Goal: Contribute content: Add original content to the website for others to see

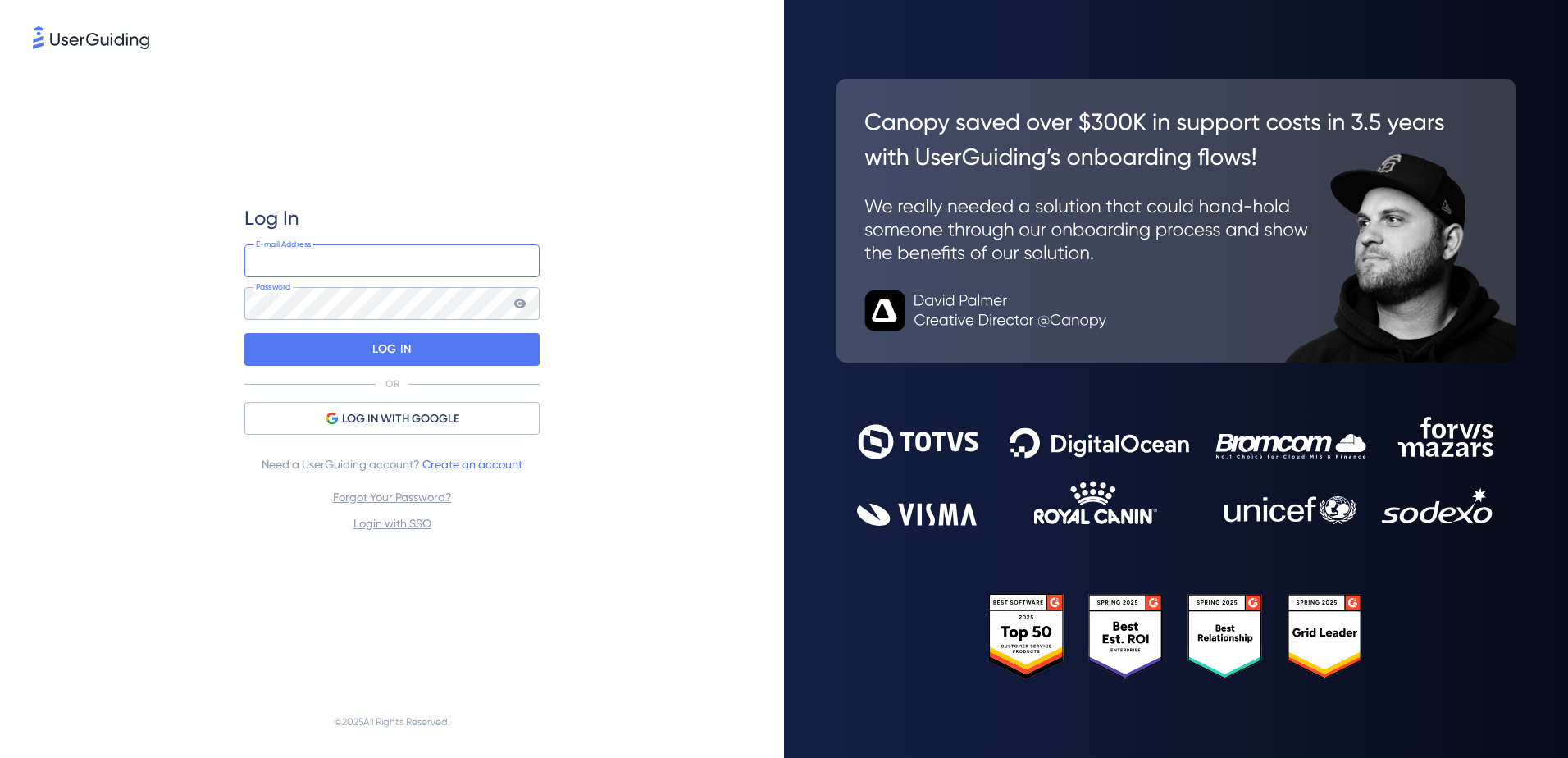
click at [292, 261] on input "email" at bounding box center [392, 261] width 295 height 33
type input "[EMAIL_ADDRESS][DOMAIN_NAME]"
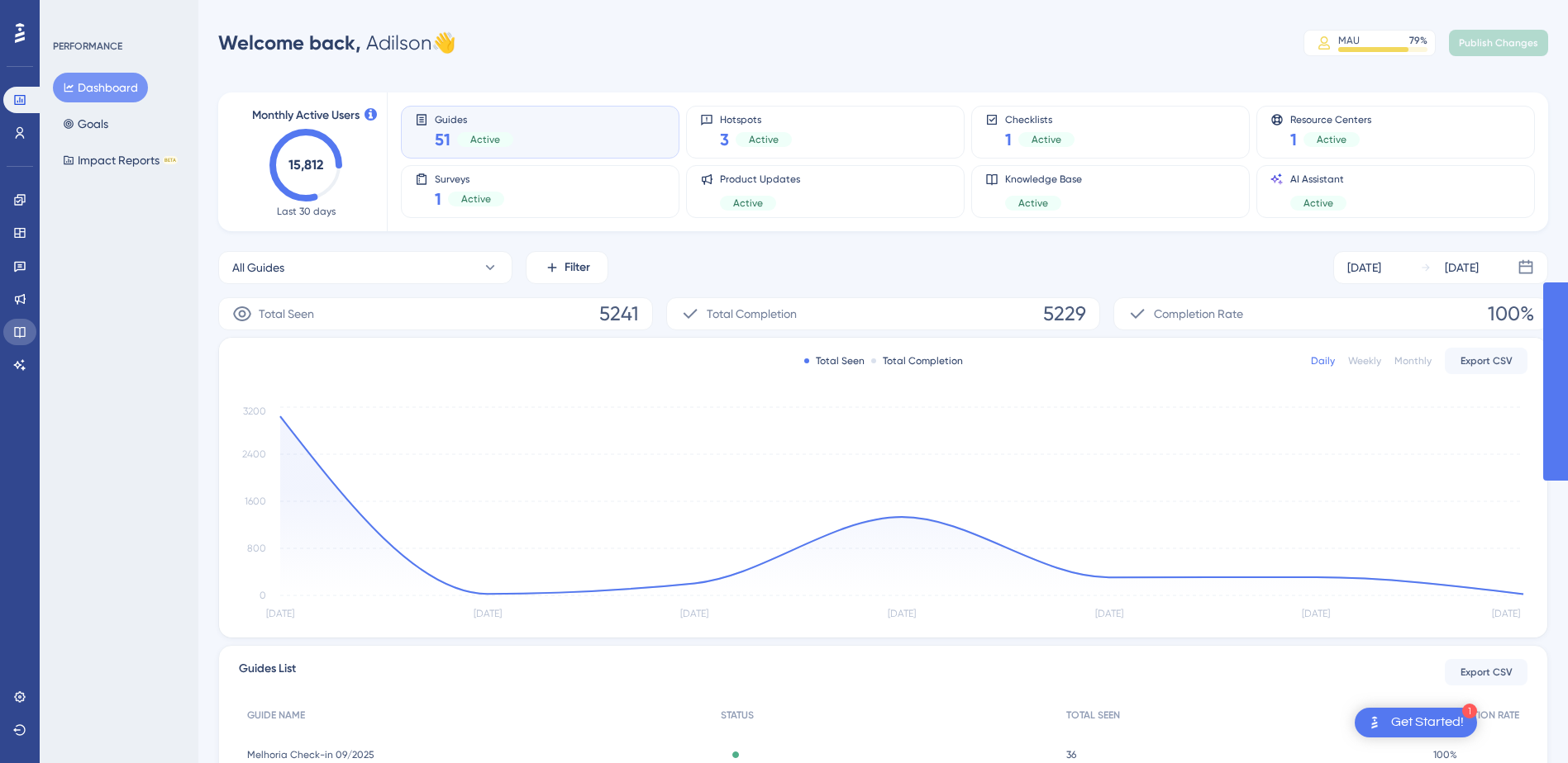
click at [20, 336] on icon at bounding box center [19, 332] width 11 height 11
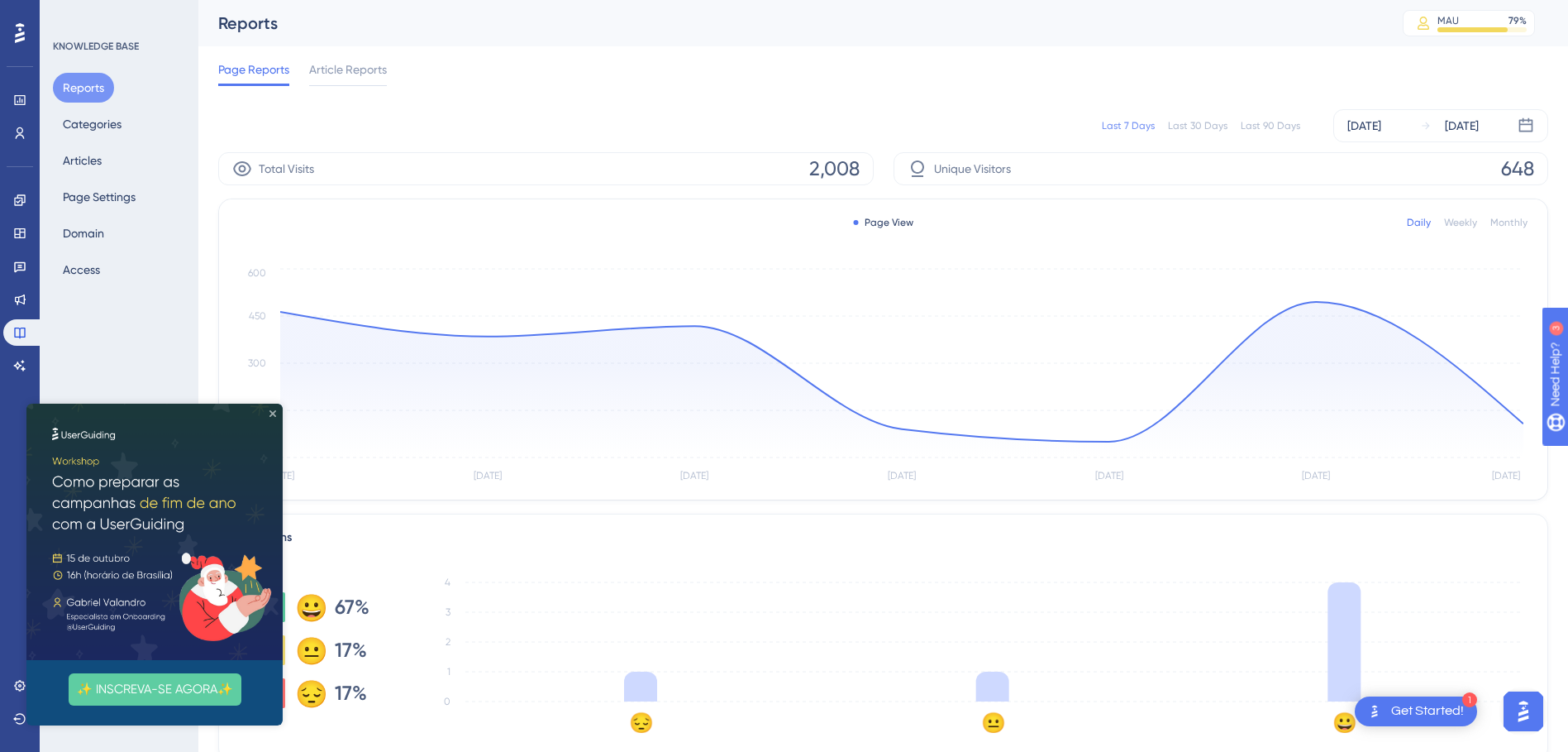
click at [271, 411] on icon "Close Preview" at bounding box center [272, 413] width 7 height 7
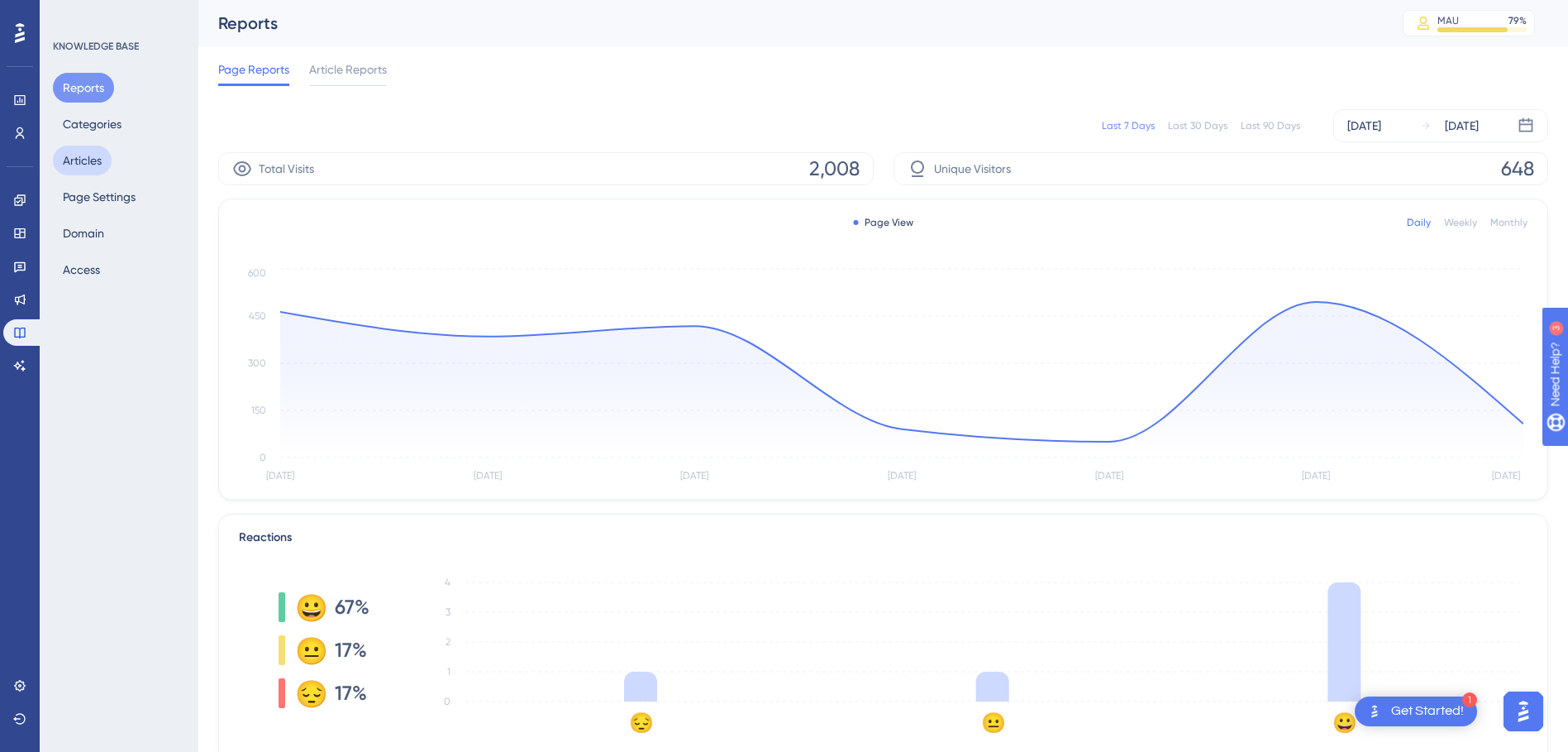
click at [86, 157] on button "Articles" at bounding box center [83, 160] width 59 height 30
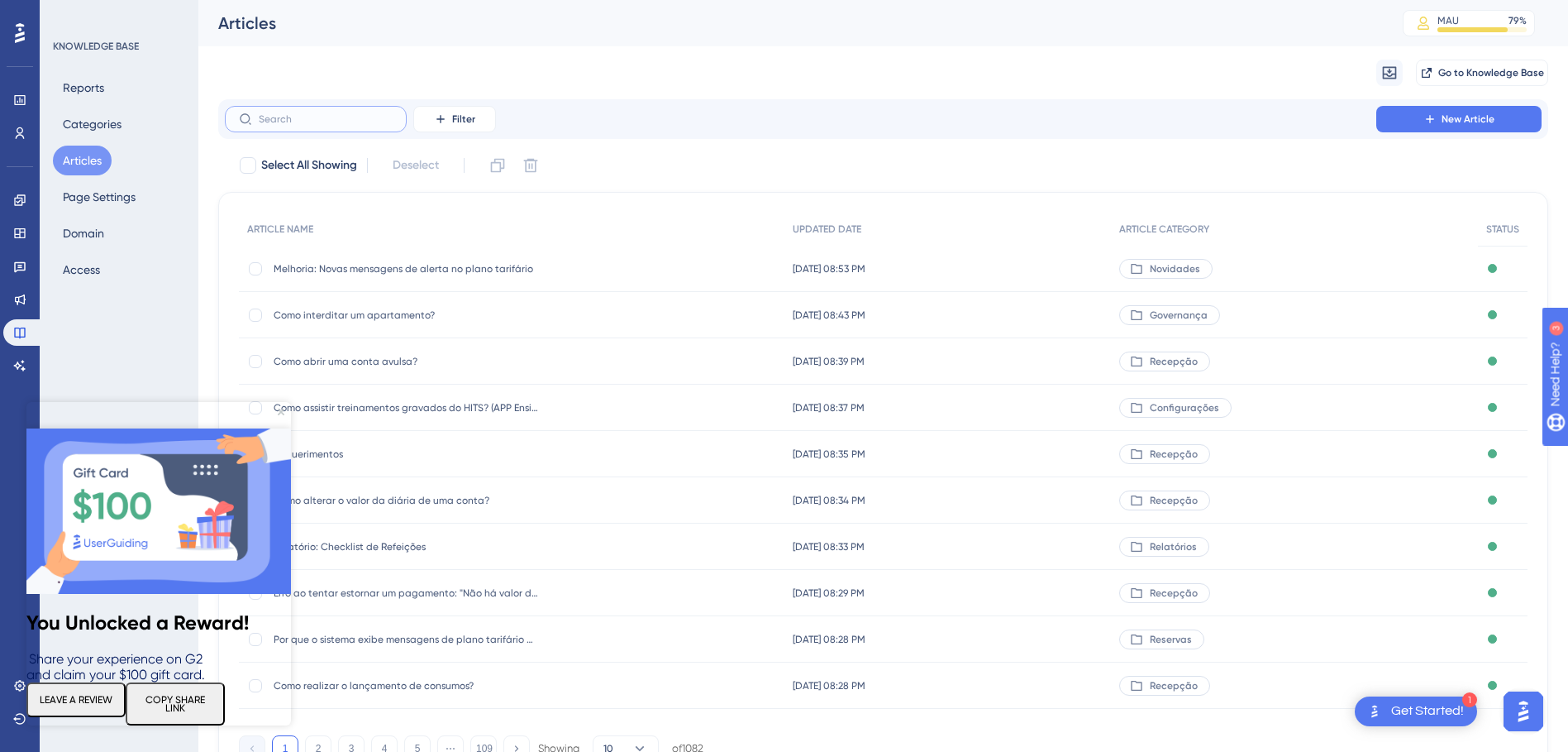
click at [303, 116] on input "text" at bounding box center [326, 119] width 134 height 12
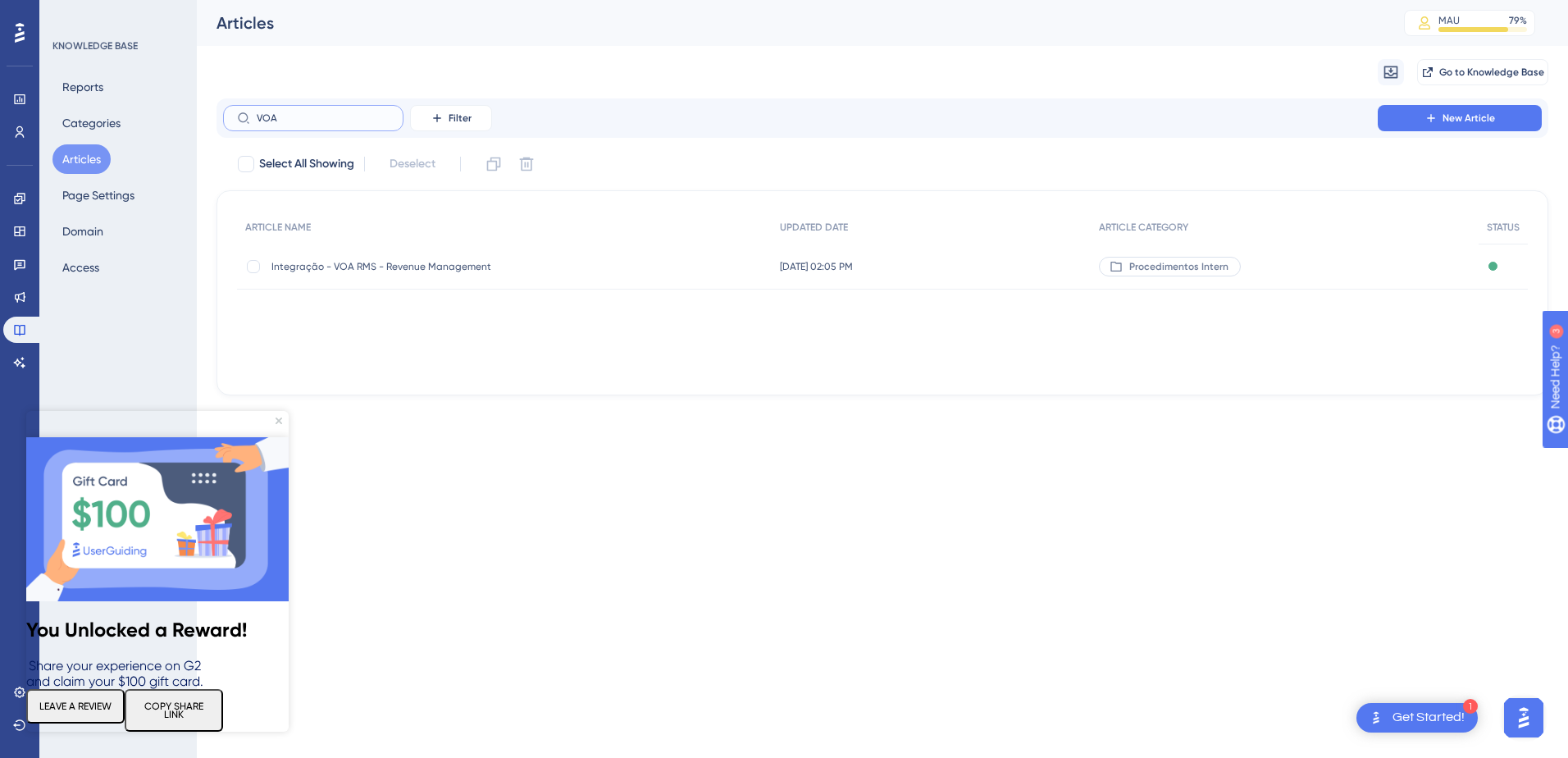
type input "VOA"
click at [375, 269] on span "Integração - VOA RMS - Revenue Management" at bounding box center [402, 266] width 263 height 13
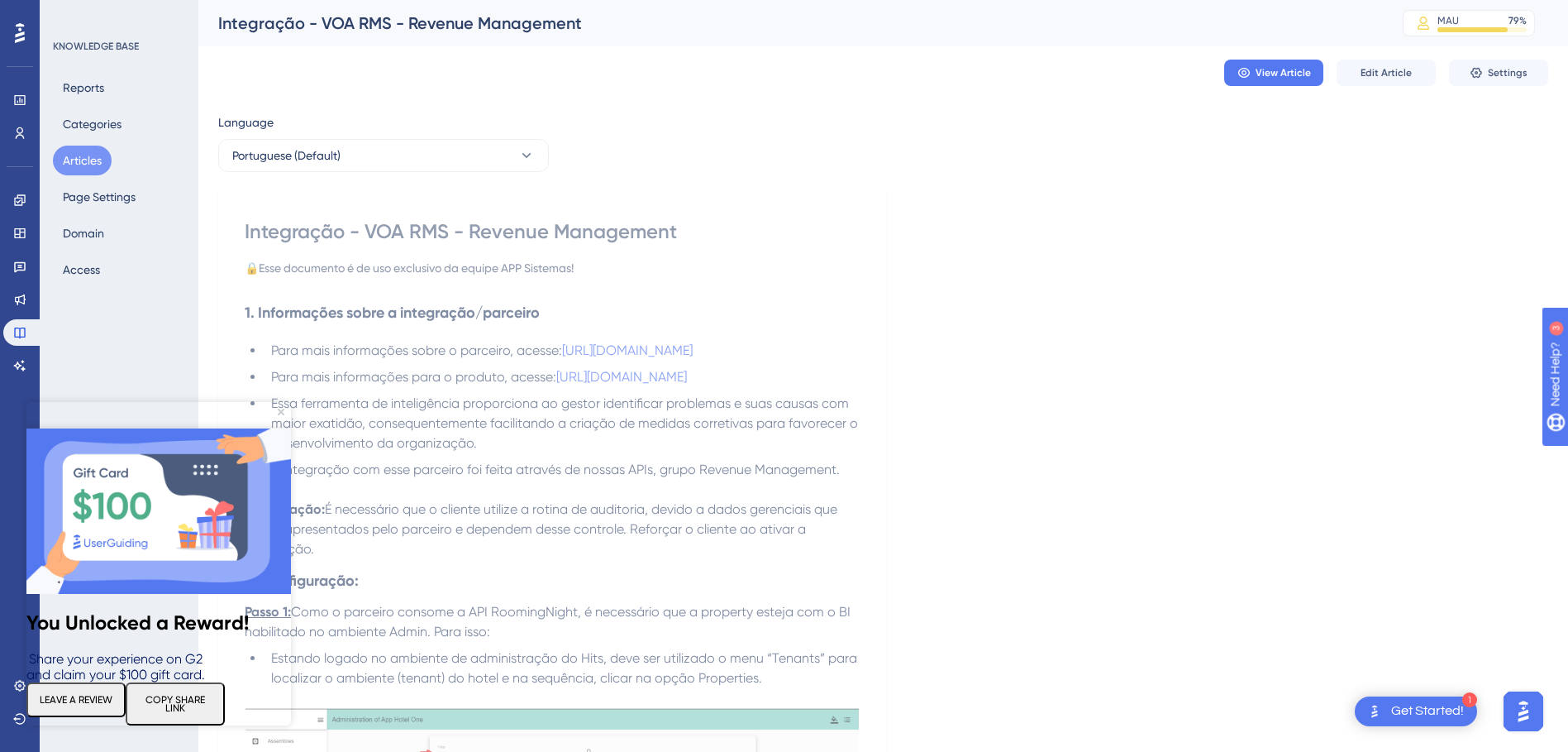
click at [281, 428] on img at bounding box center [158, 511] width 265 height 165
click at [279, 409] on icon "Close Preview" at bounding box center [280, 411] width 7 height 7
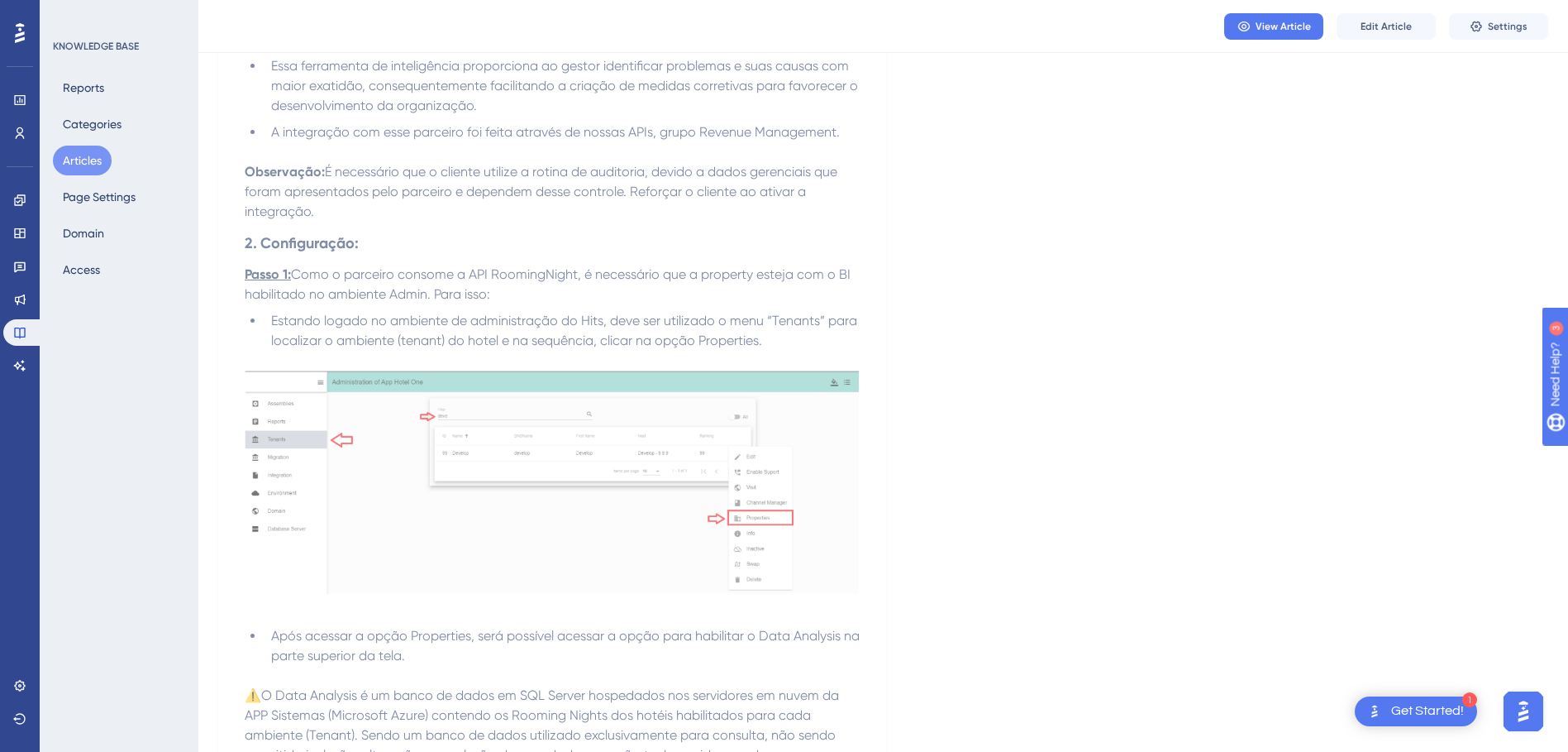
scroll to position [579, 0]
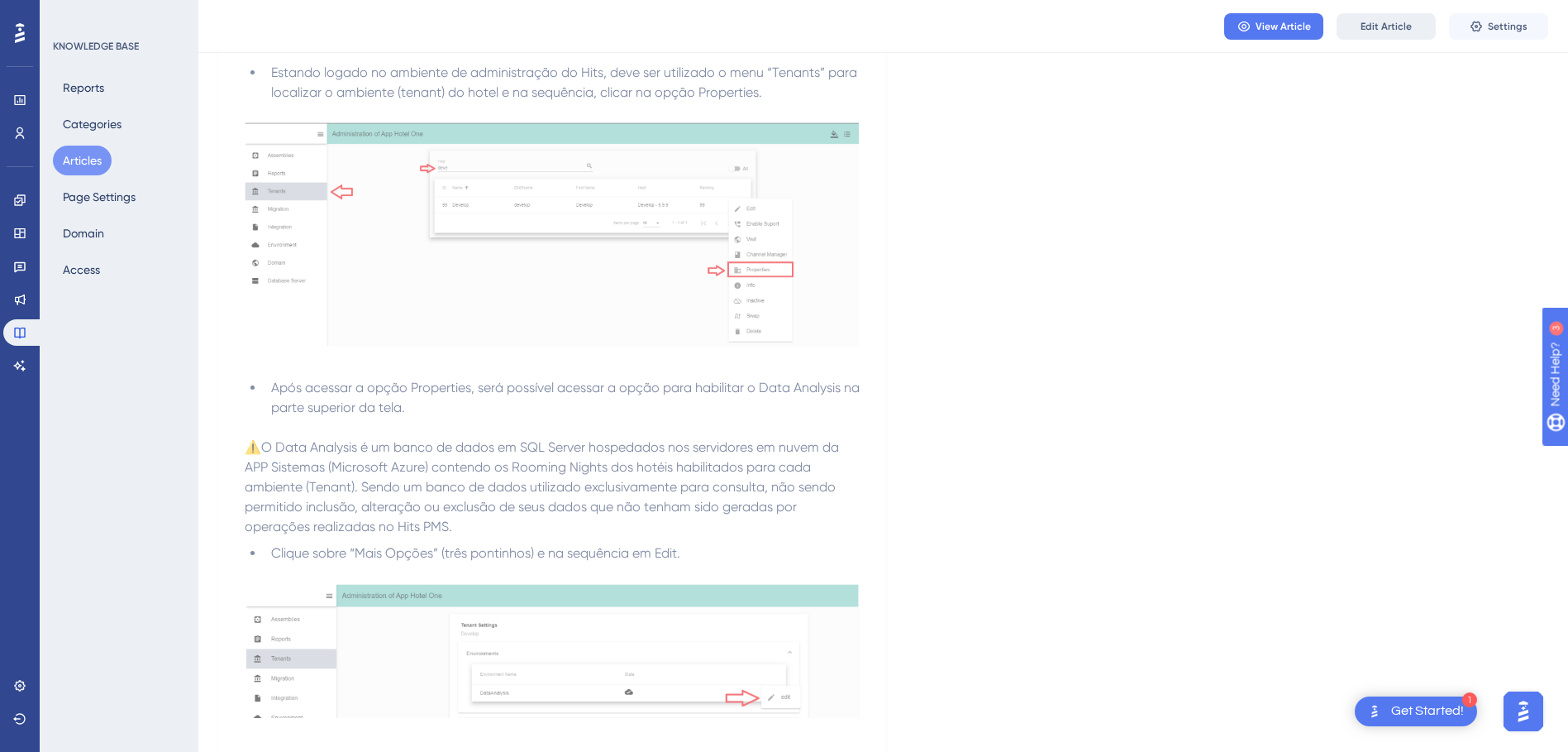
click at [1390, 21] on span "Edit Article" at bounding box center [1386, 26] width 51 height 13
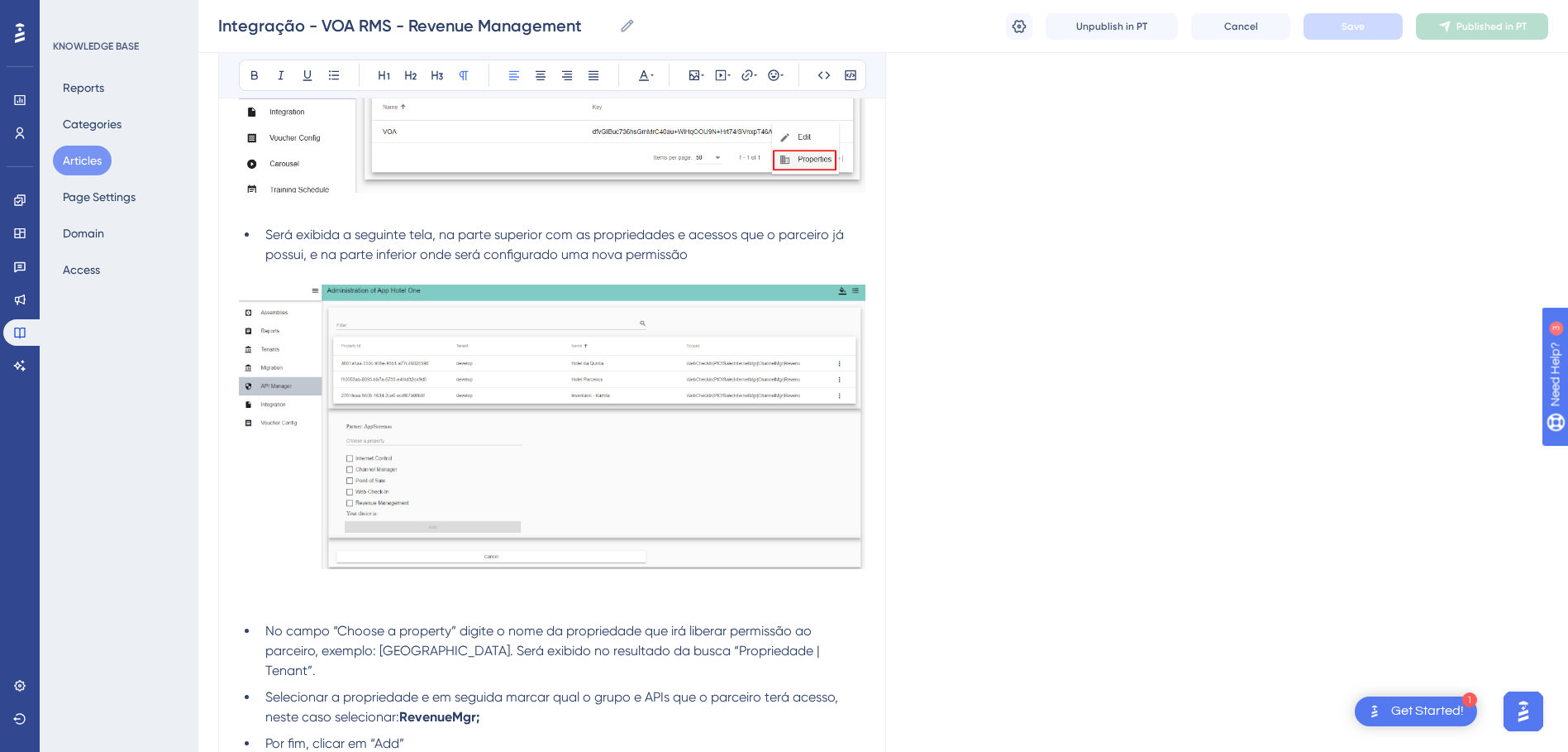
scroll to position [2397, 0]
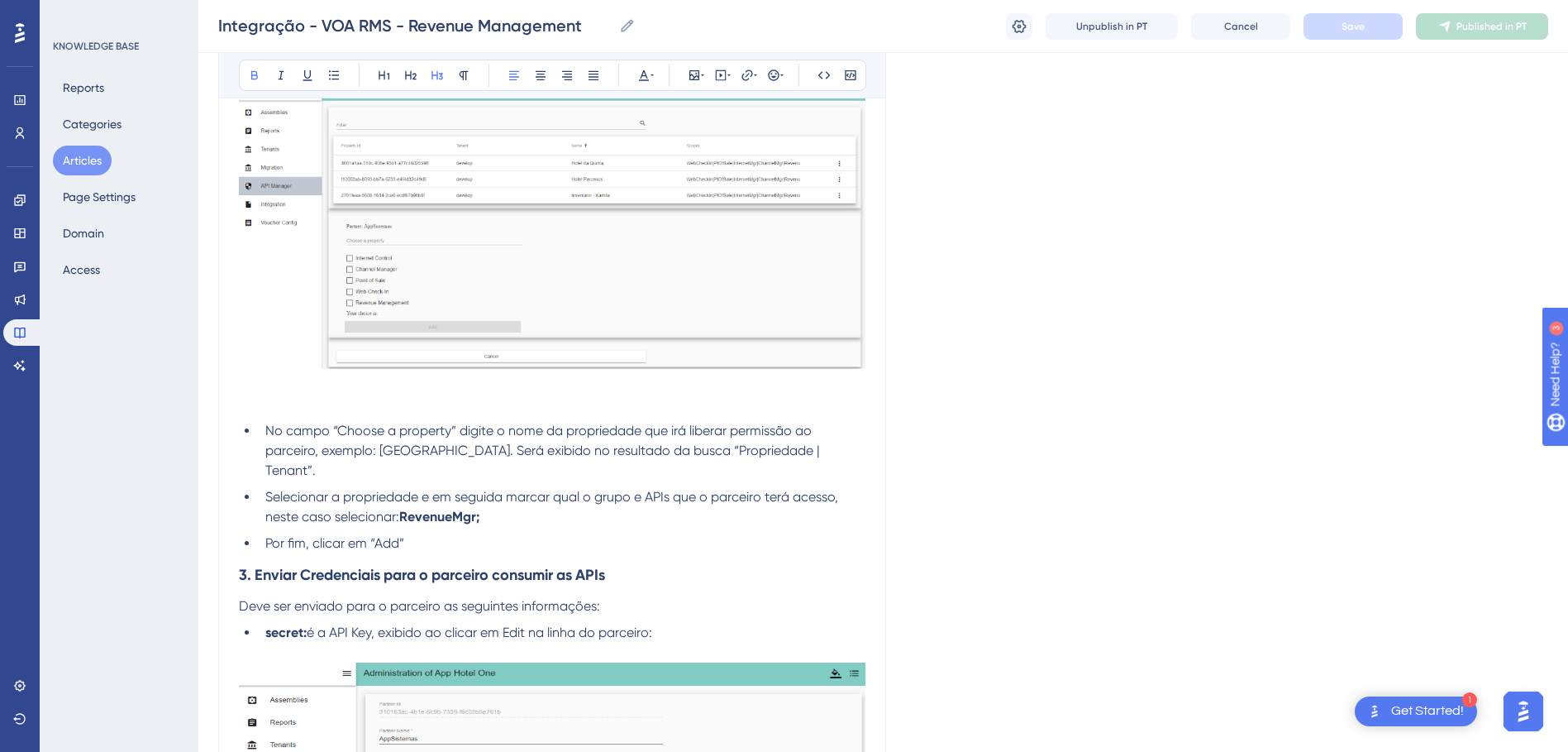
click at [478, 525] on strong "RevenueMgr;" at bounding box center [439, 517] width 80 height 16
drag, startPoint x: 482, startPoint y: 535, endPoint x: 629, endPoint y: 534, distance: 147.0
click at [629, 525] on strong "RevenueMgr (Revenue Management);" at bounding box center [514, 517] width 230 height 16
click at [248, 76] on icon at bounding box center [254, 75] width 13 height 13
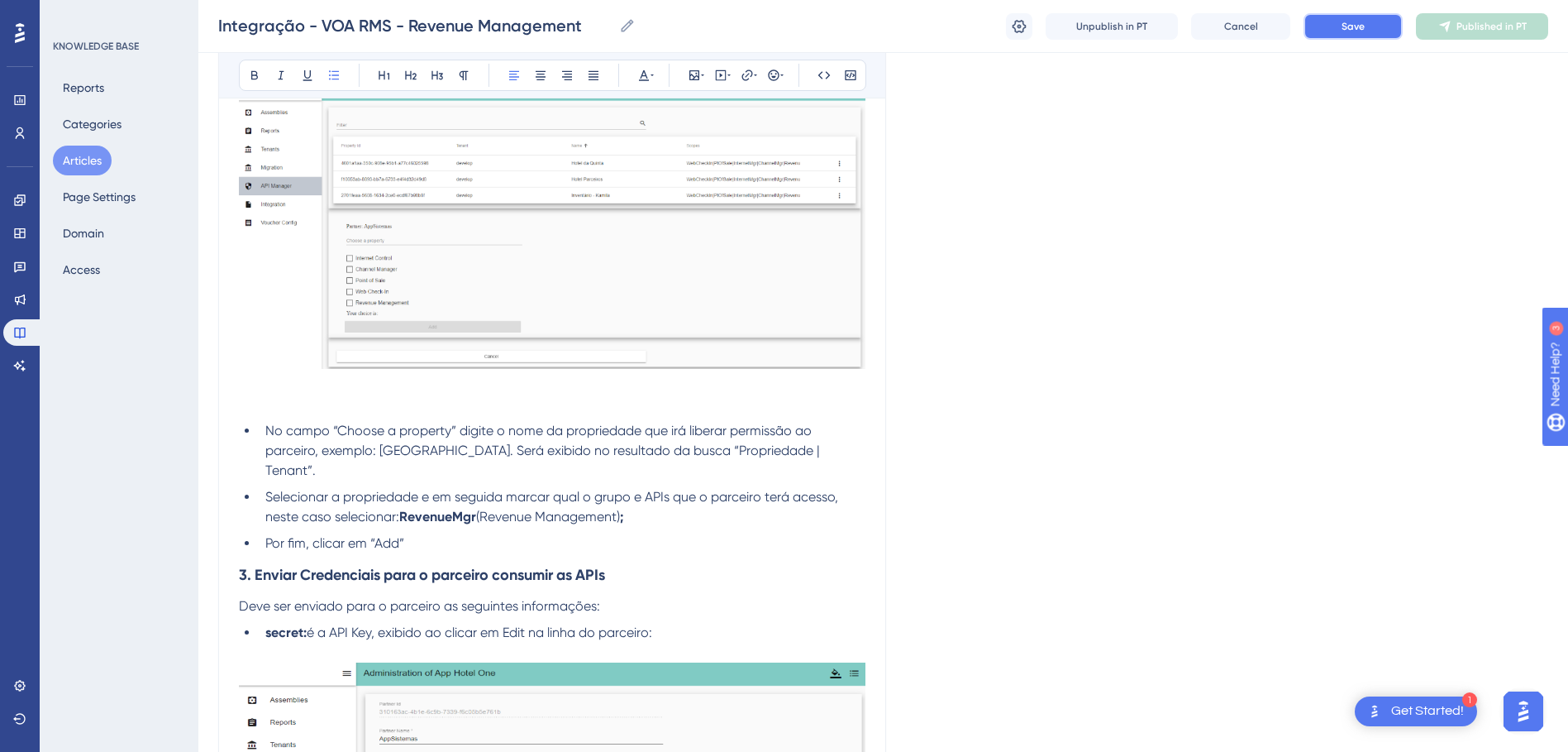
click at [1348, 26] on span "Save" at bounding box center [1354, 26] width 24 height 13
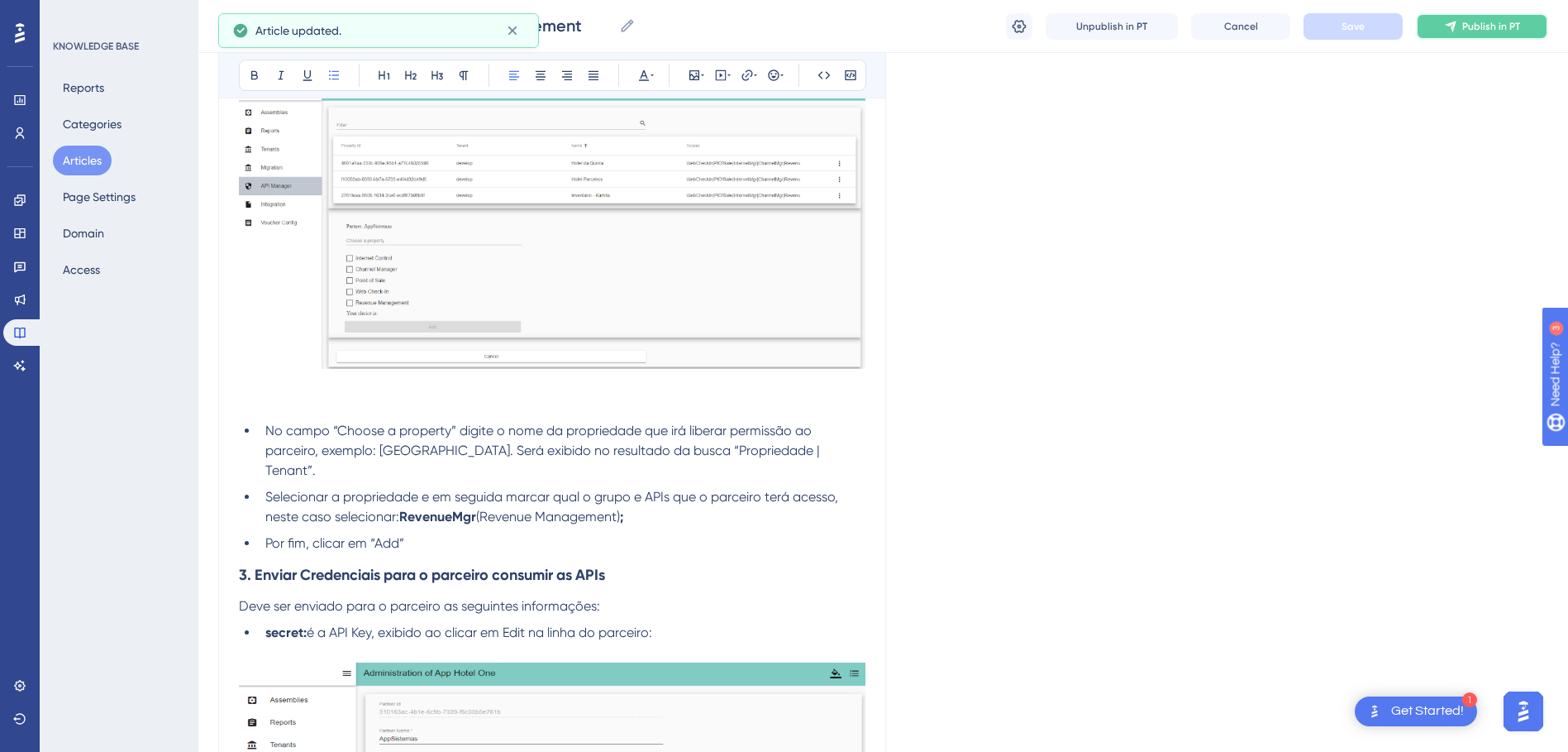
click at [1461, 31] on button "Publish in PT" at bounding box center [1481, 26] width 132 height 27
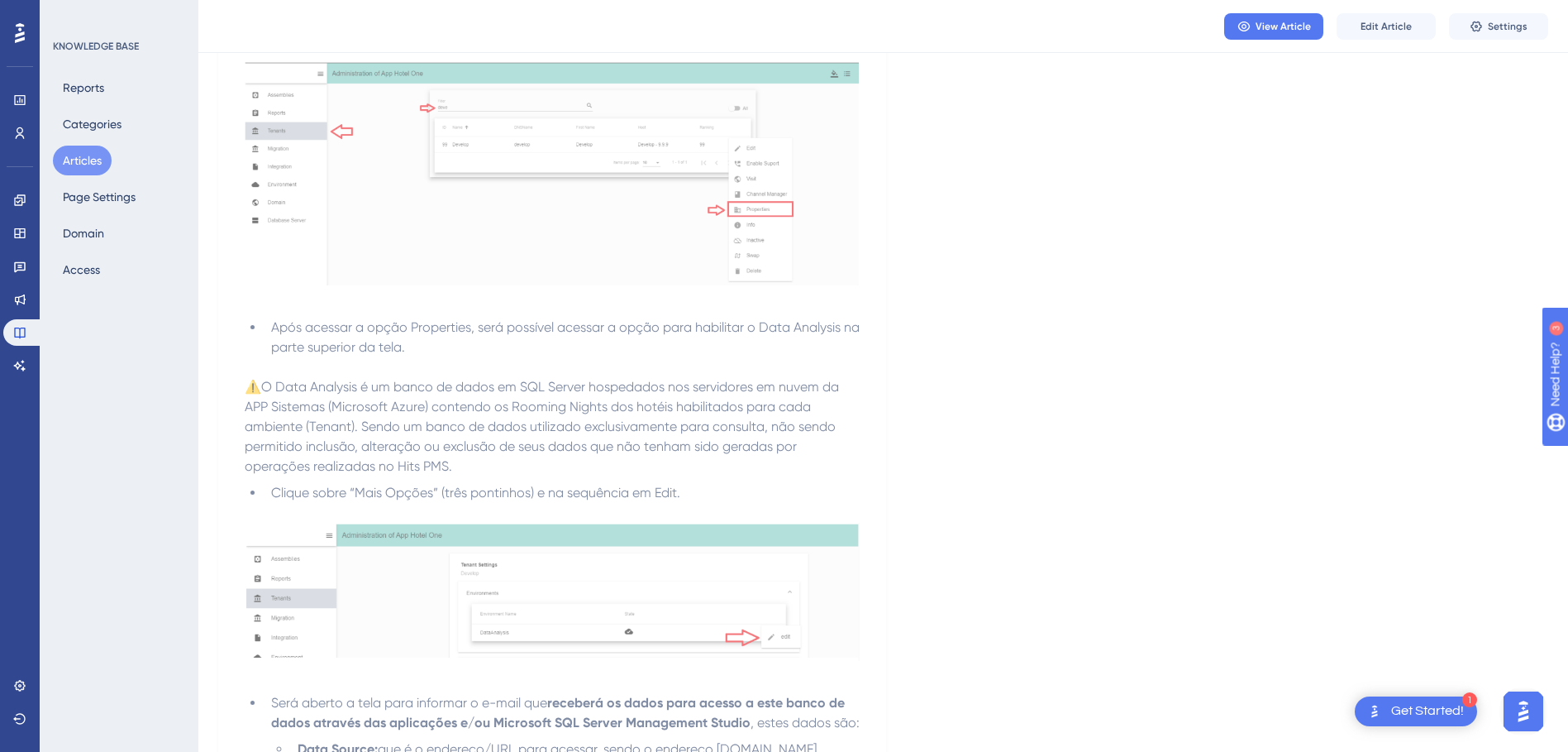
scroll to position [329, 0]
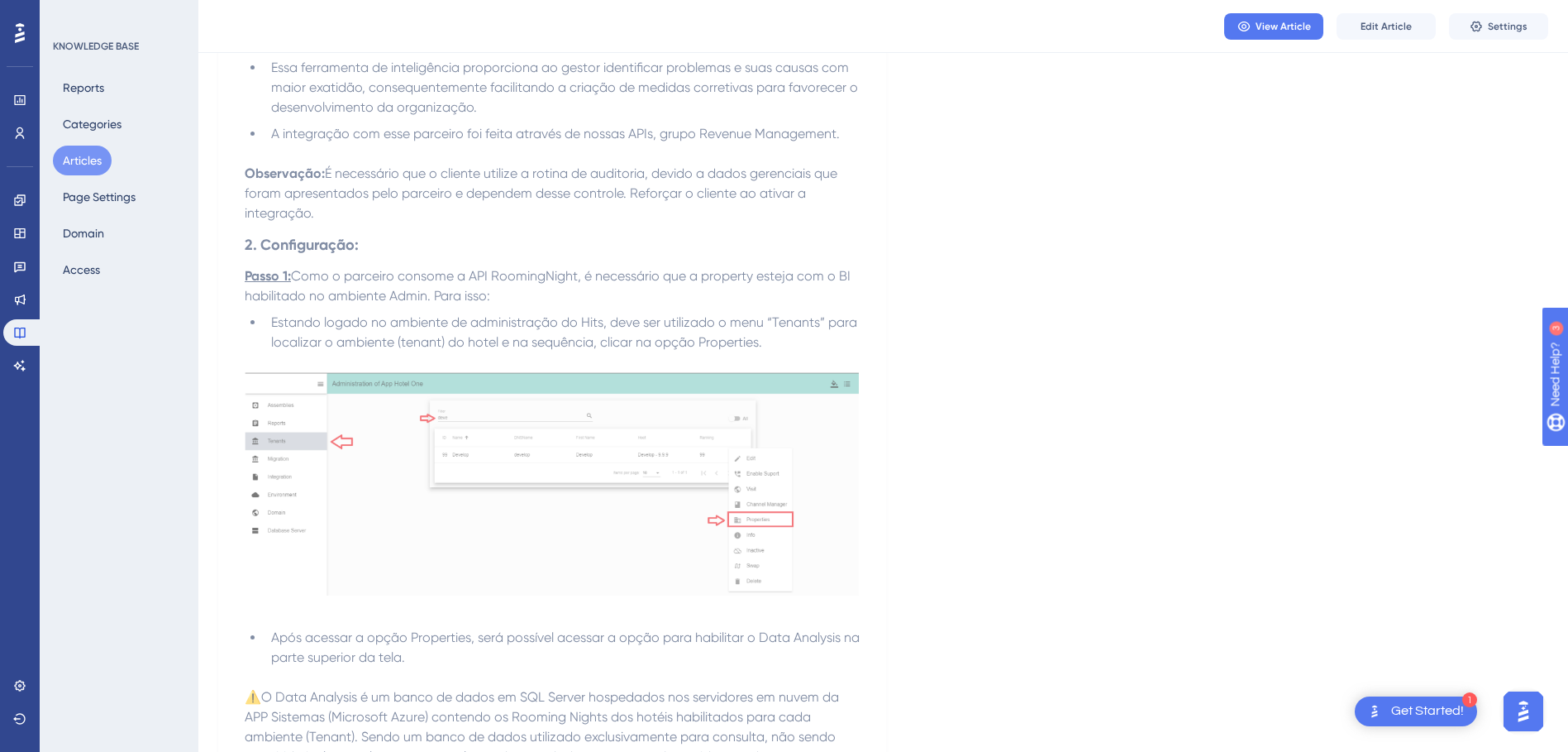
click at [90, 166] on button "Articles" at bounding box center [83, 160] width 59 height 30
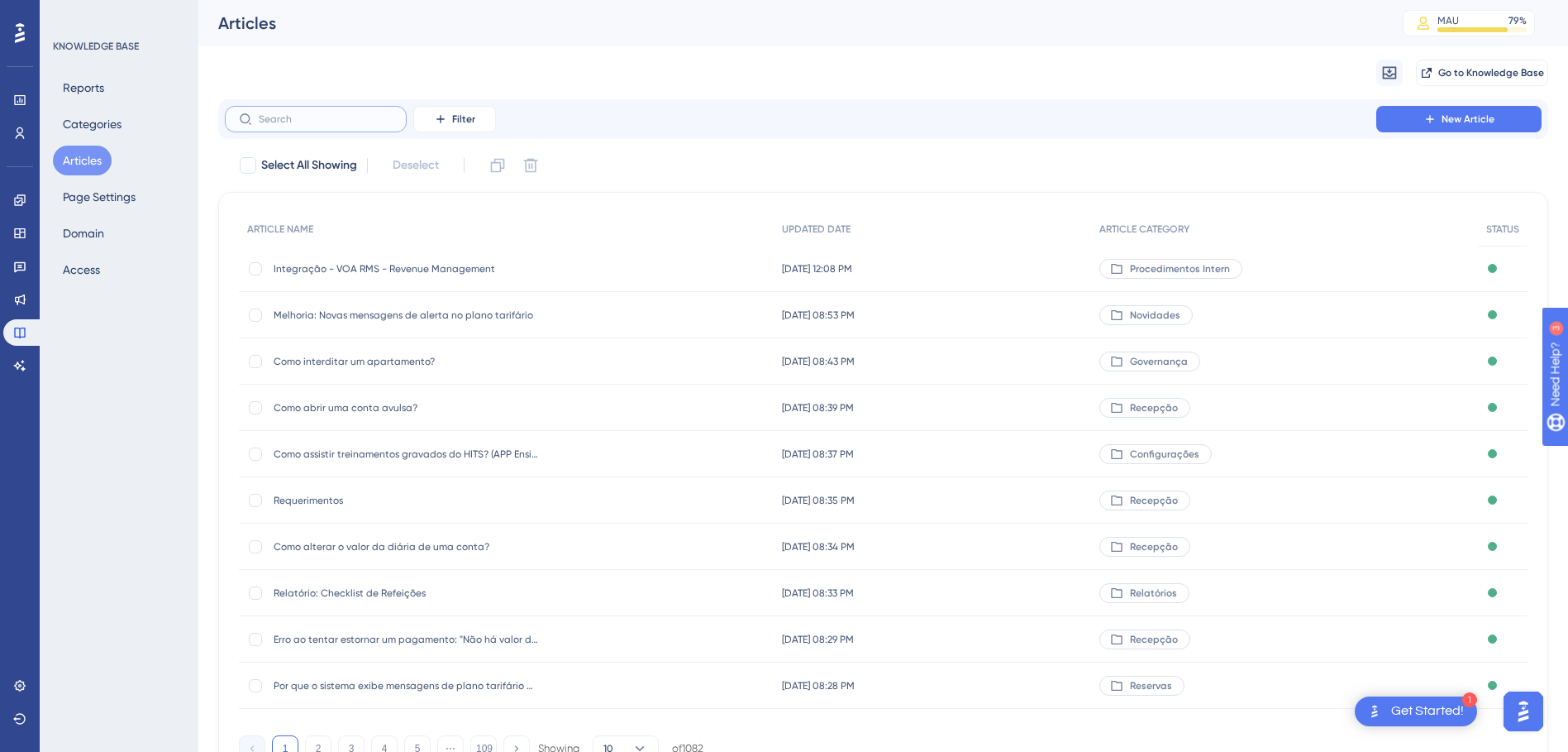
click at [271, 113] on input "text" at bounding box center [326, 119] width 134 height 12
type input "rm"
click at [16, 719] on icon at bounding box center [19, 718] width 13 height 11
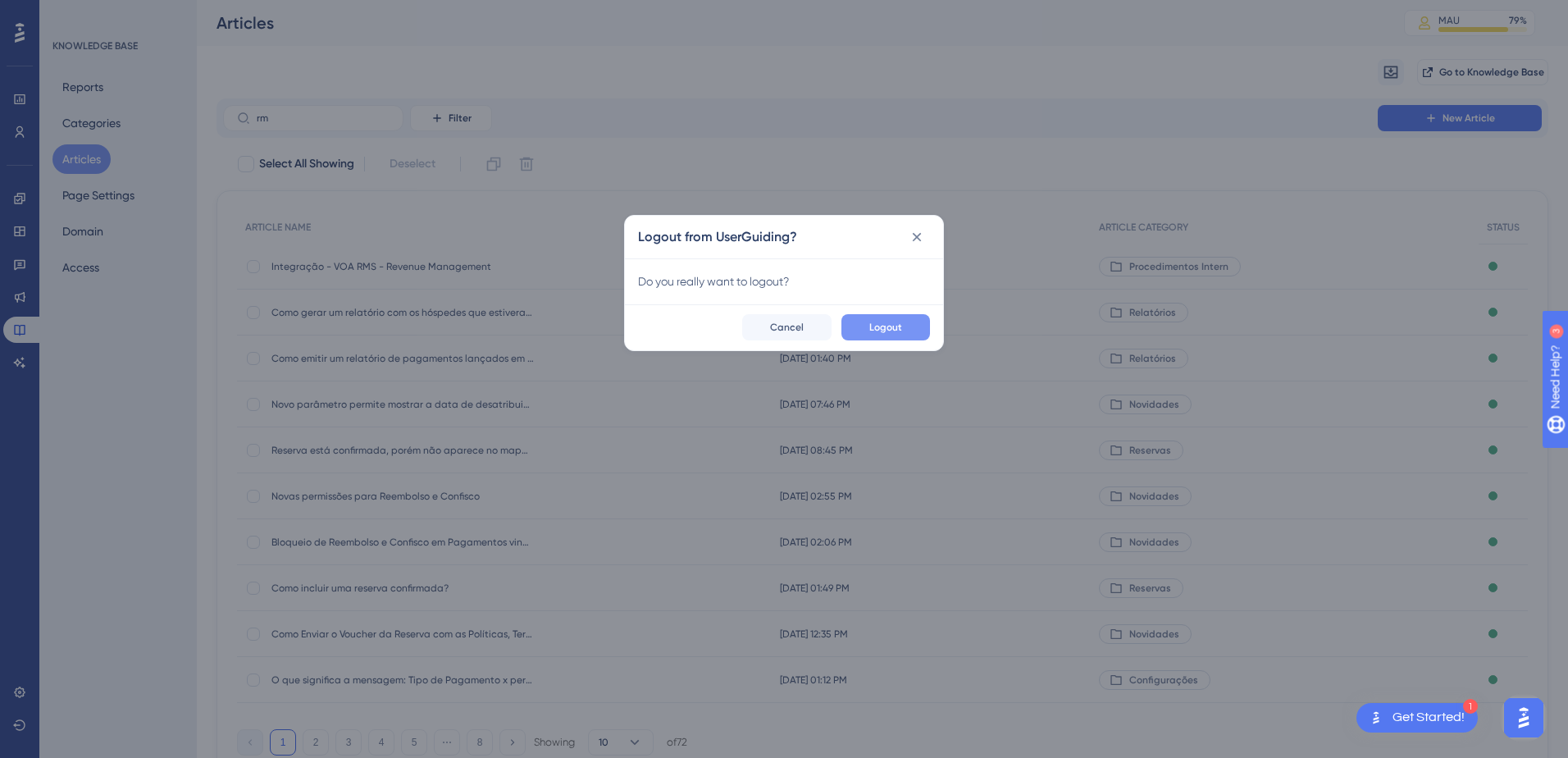
click at [885, 334] on button "Logout" at bounding box center [886, 327] width 89 height 26
